Goal: Task Accomplishment & Management: Use online tool/utility

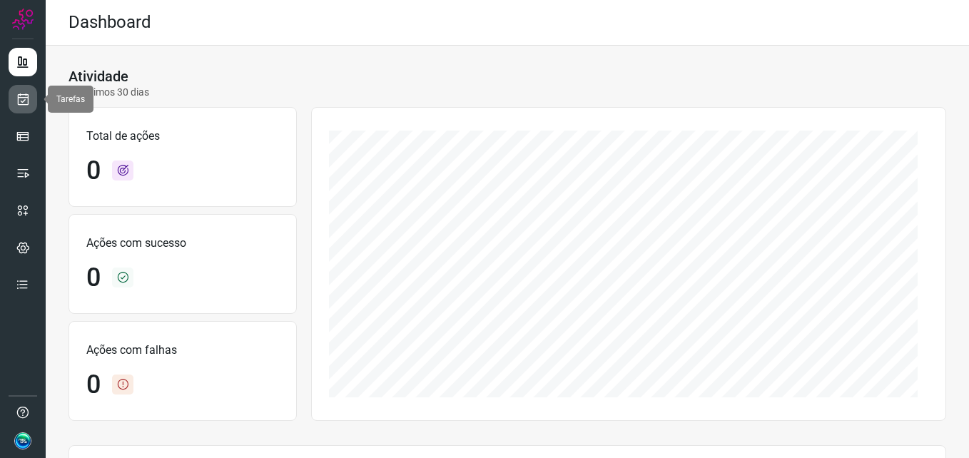
click at [20, 101] on icon at bounding box center [23, 99] width 15 height 14
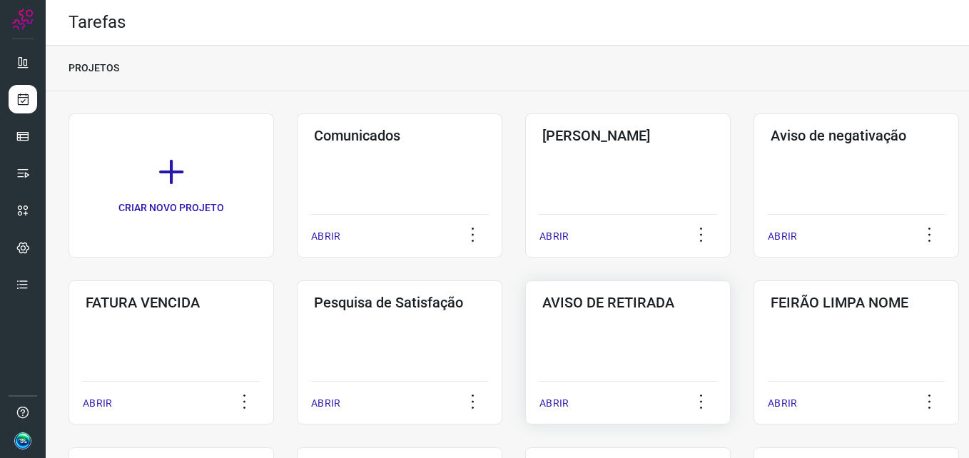
click at [644, 330] on div "AVISO DE RETIRADA ABRIR" at bounding box center [627, 352] width 205 height 144
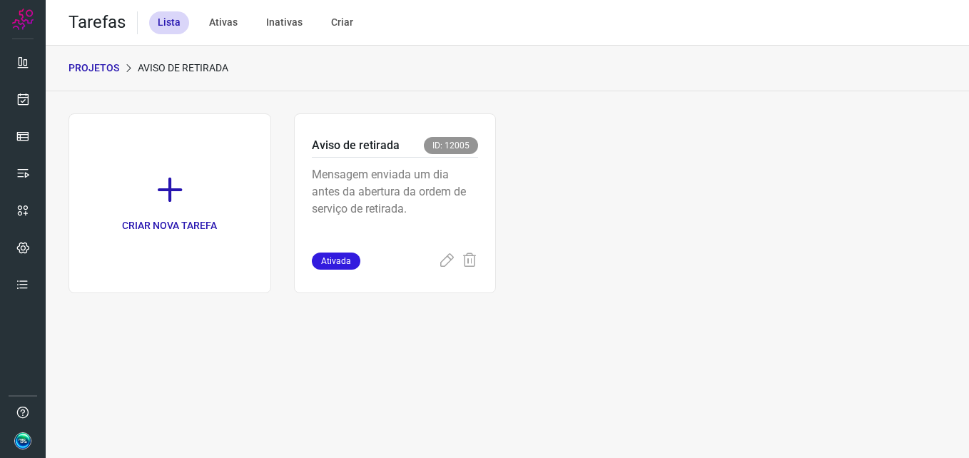
drag, startPoint x: 341, startPoint y: 64, endPoint x: 385, endPoint y: 151, distance: 98.3
click at [342, 66] on div "PROJETOS AVISO DE RETIRADA" at bounding box center [507, 69] width 923 height 46
click at [387, 151] on p "Aviso de retirada" at bounding box center [356, 145] width 88 height 17
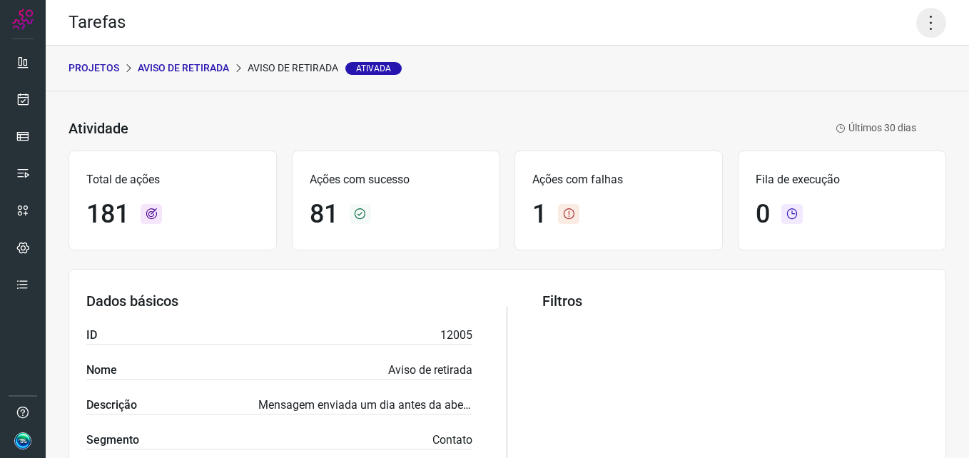
click at [925, 25] on icon at bounding box center [931, 23] width 30 height 30
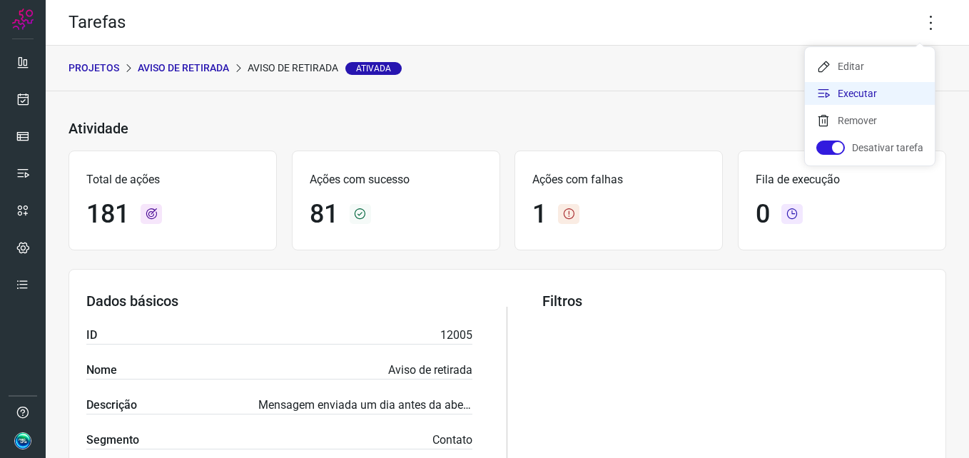
click at [875, 87] on li "Executar" at bounding box center [870, 93] width 130 height 23
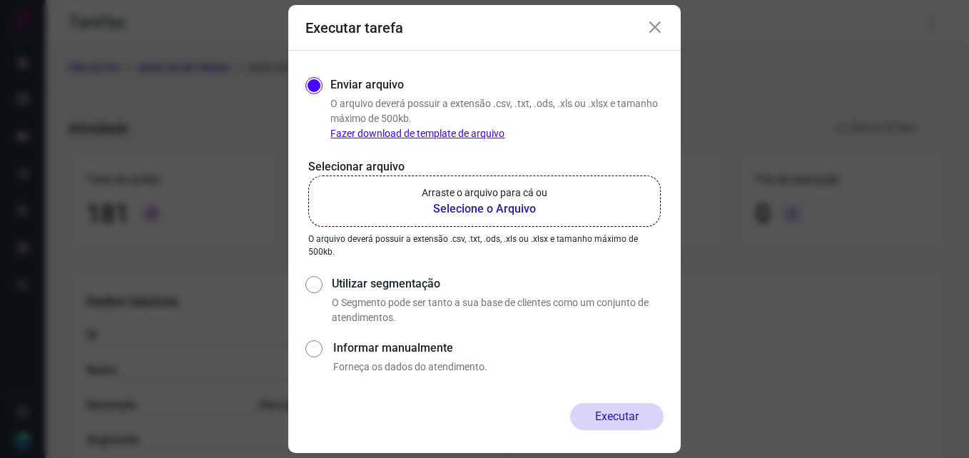
click at [492, 208] on b "Selecione o Arquivo" at bounding box center [485, 208] width 126 height 17
click at [0, 0] on input "Arraste o arquivo para cá ou Selecione o Arquivo" at bounding box center [0, 0] width 0 height 0
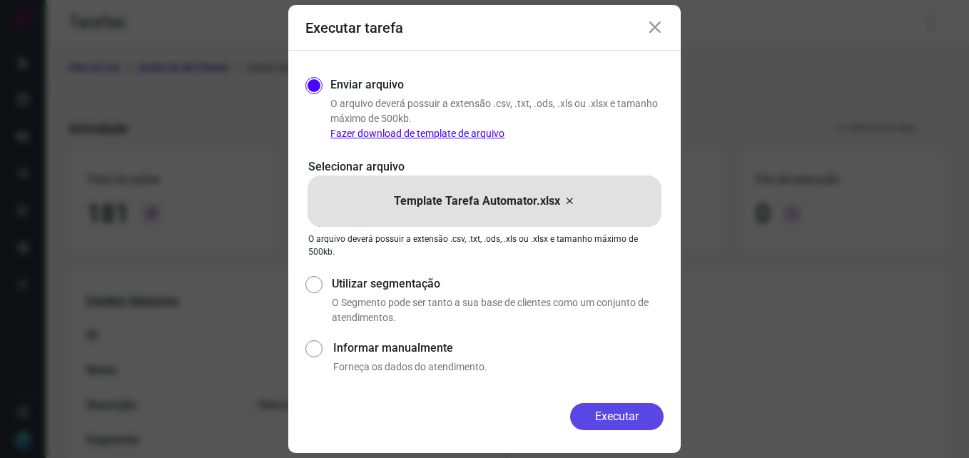
click at [614, 408] on button "Executar" at bounding box center [616, 416] width 93 height 27
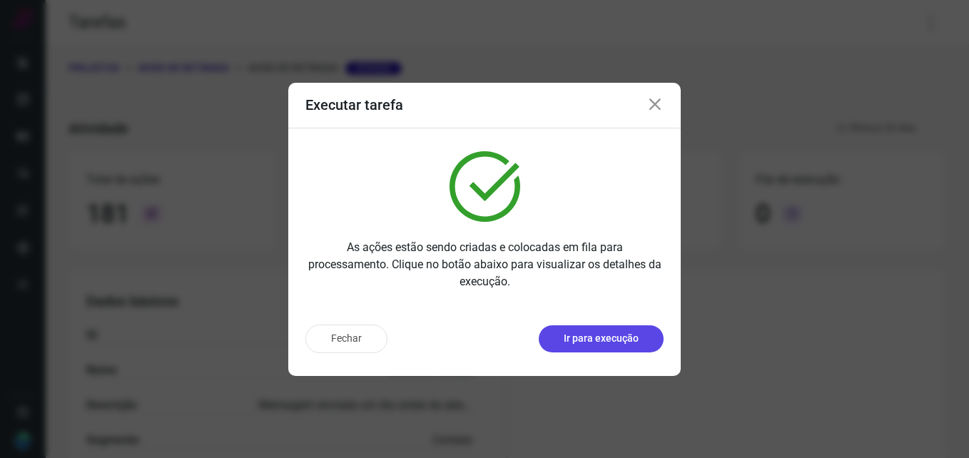
click at [591, 344] on p "Ir para execução" at bounding box center [601, 338] width 75 height 15
